Goal: Navigation & Orientation: Find specific page/section

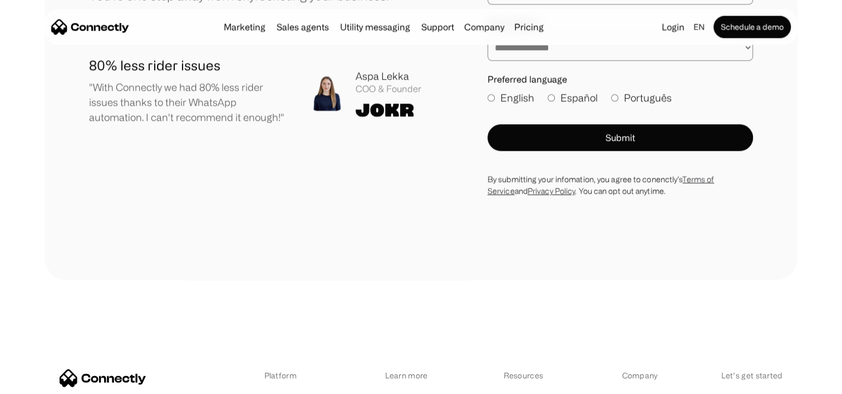
scroll to position [6125, 0]
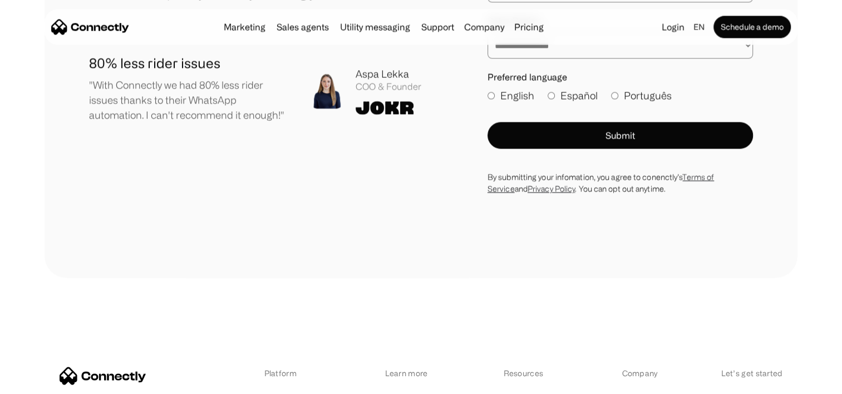
click at [639, 392] on link "About us" at bounding box center [638, 400] width 32 height 16
click at [519, 392] on link "Developers" at bounding box center [523, 400] width 41 height 16
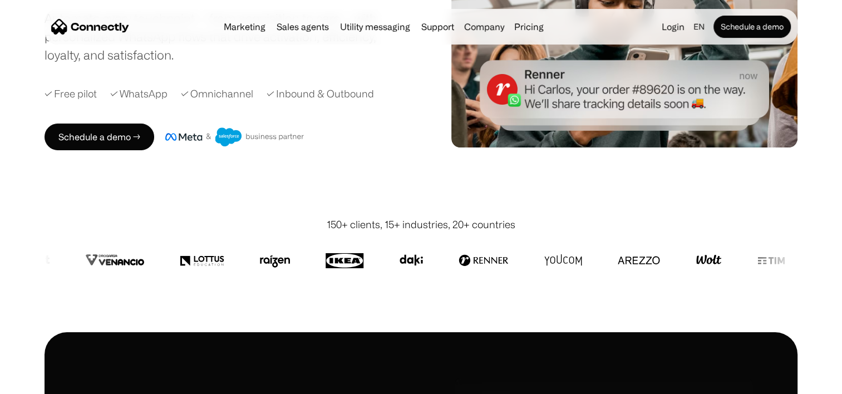
scroll to position [0, 0]
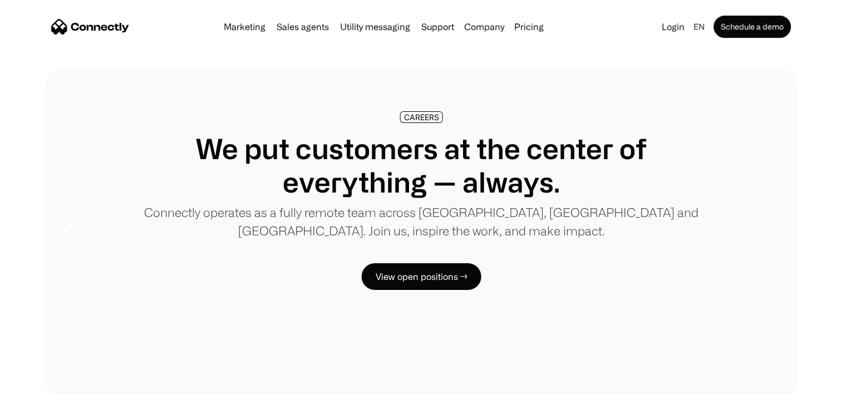
scroll to position [44, 0]
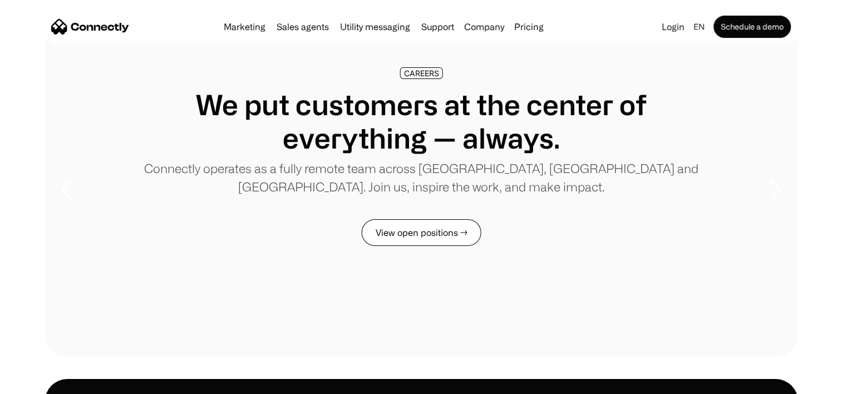
click at [417, 231] on link "View open positions →" at bounding box center [422, 232] width 120 height 27
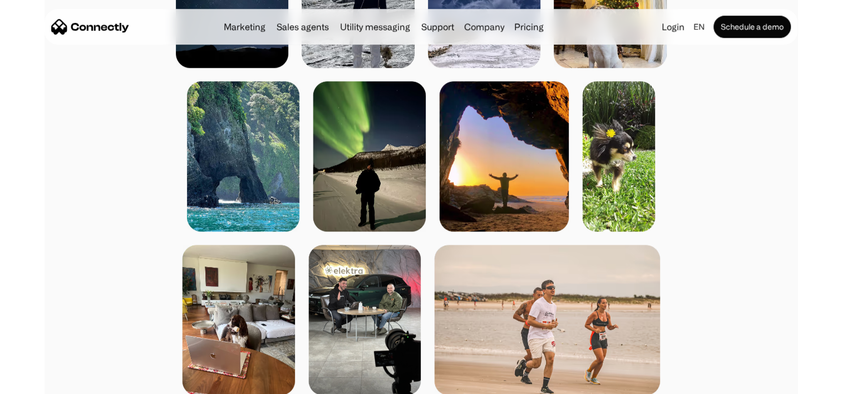
scroll to position [930, 0]
